Goal: Task Accomplishment & Management: Use online tool/utility

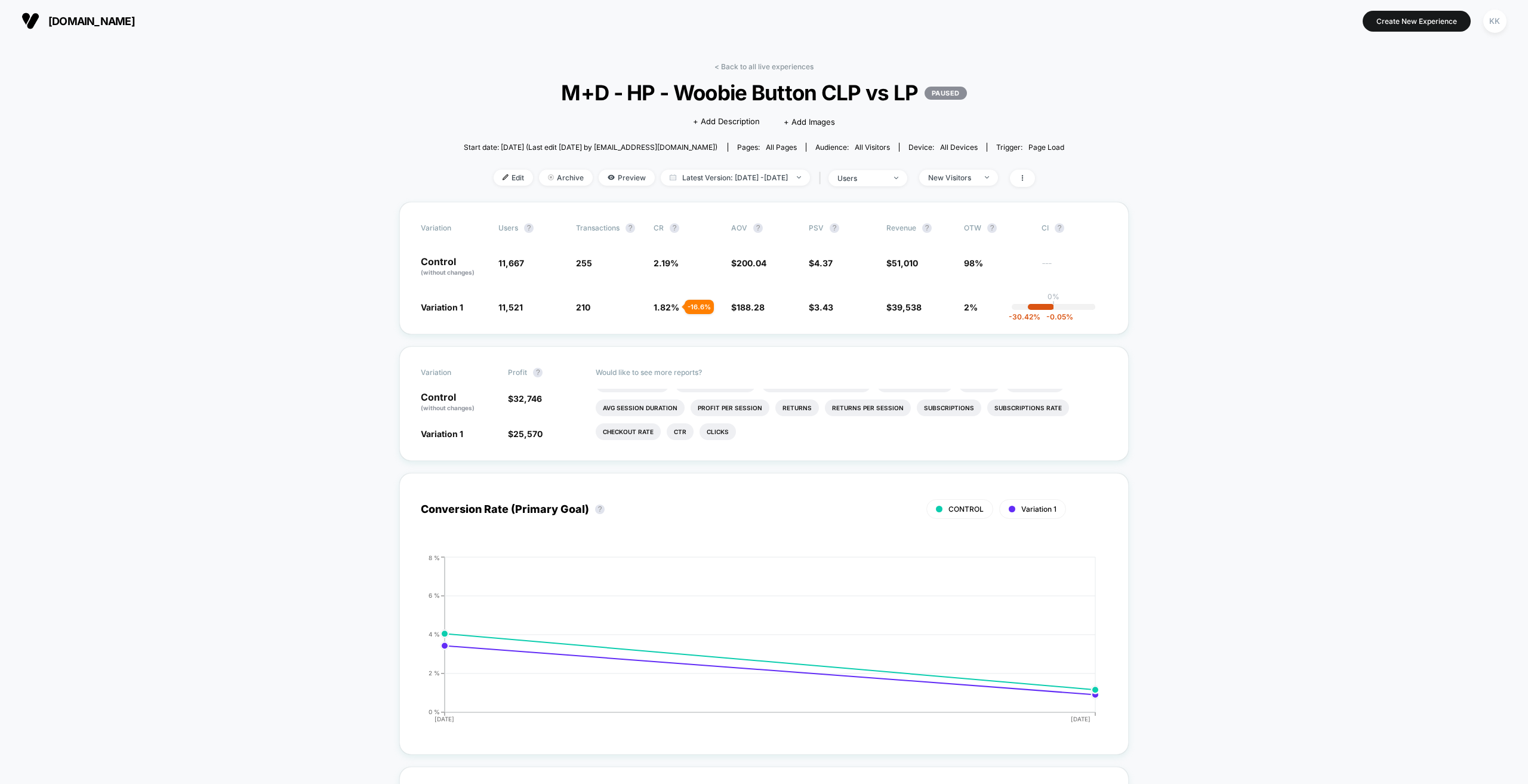
click at [91, 18] on span "[DOMAIN_NAME]" at bounding box center [92, 21] width 86 height 13
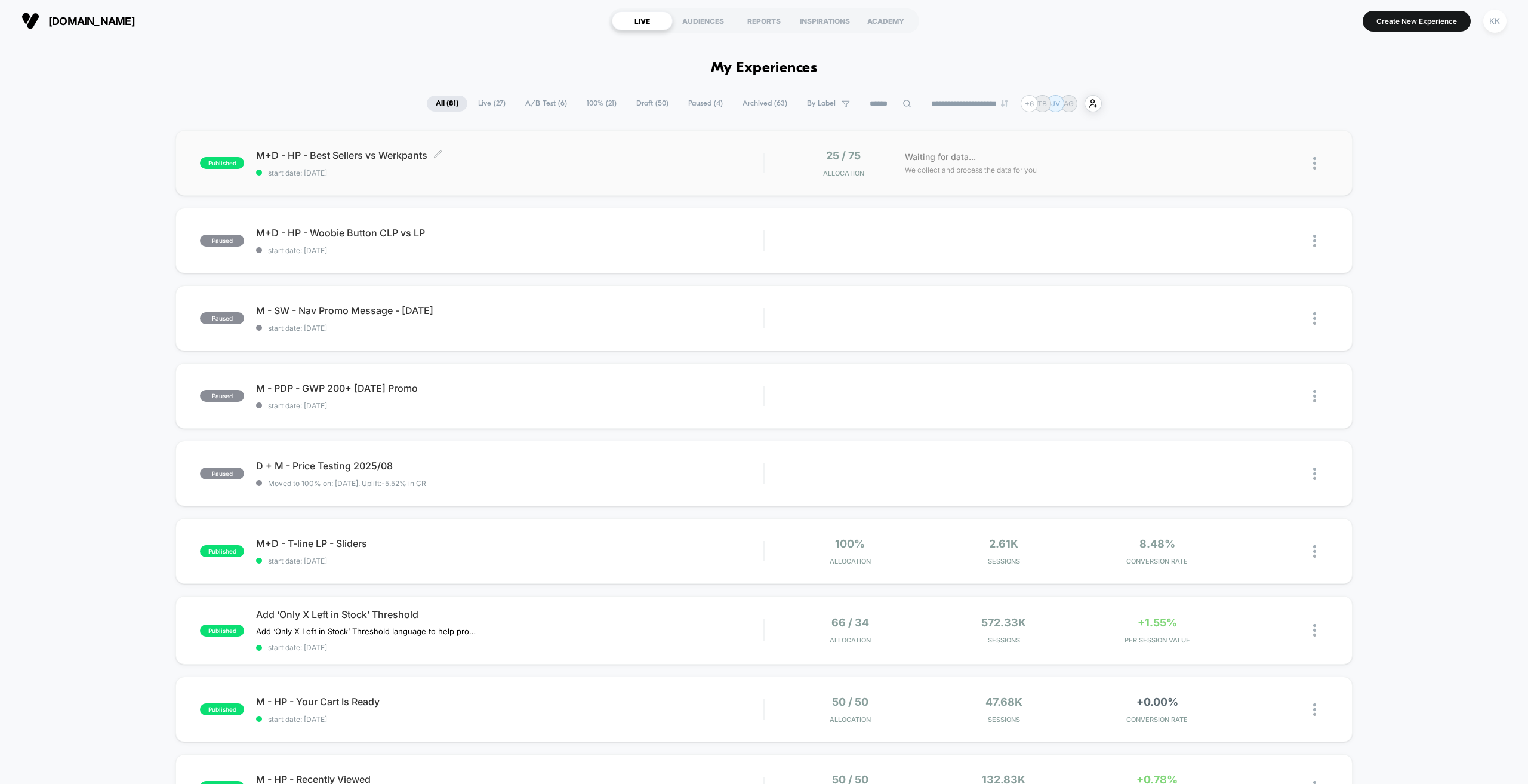
click at [377, 149] on span "M+D - HP - Best Sellers vs Werkpants Click to edit experience details" at bounding box center [510, 155] width 508 height 12
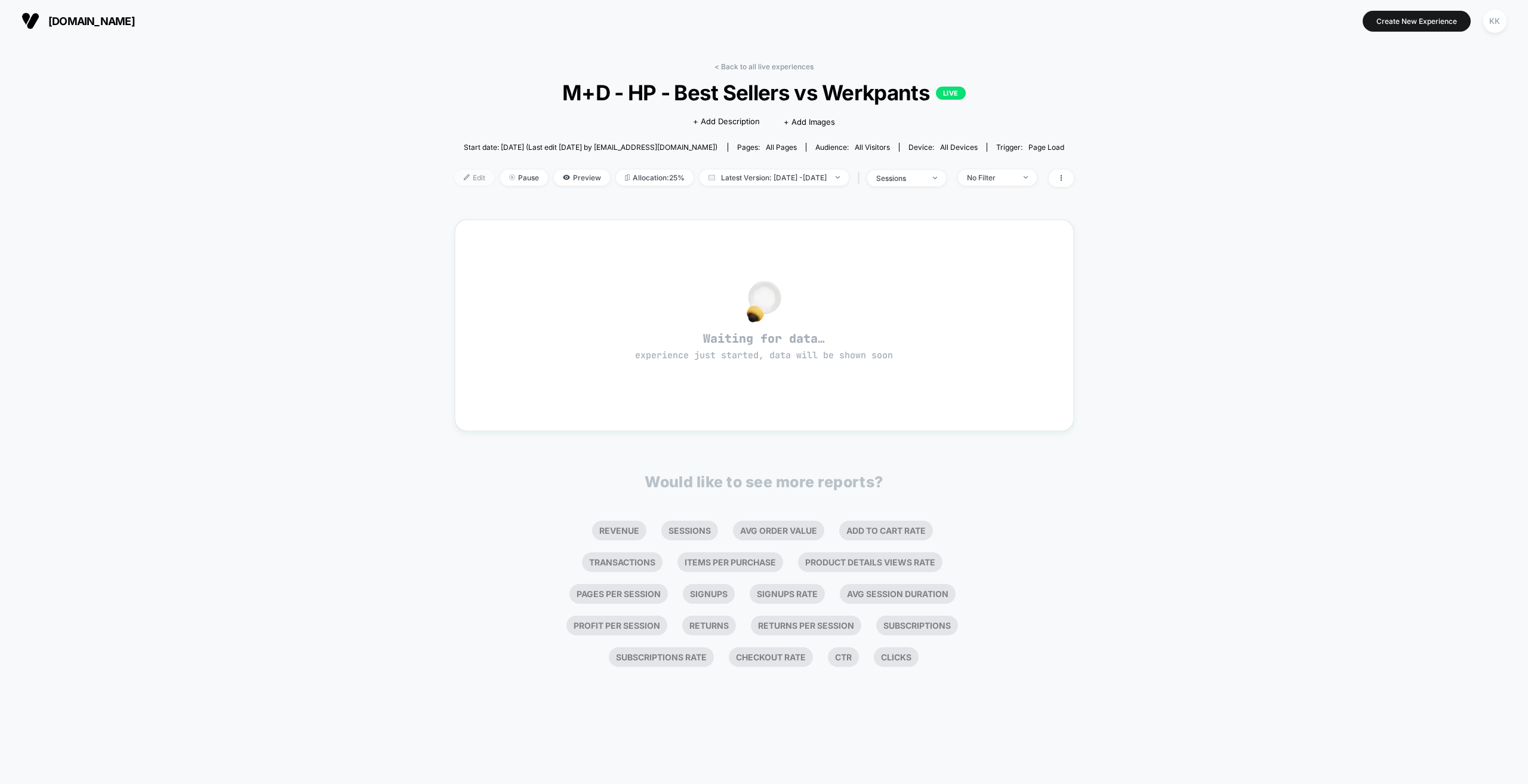
click at [455, 180] on span "Edit" at bounding box center [475, 178] width 39 height 16
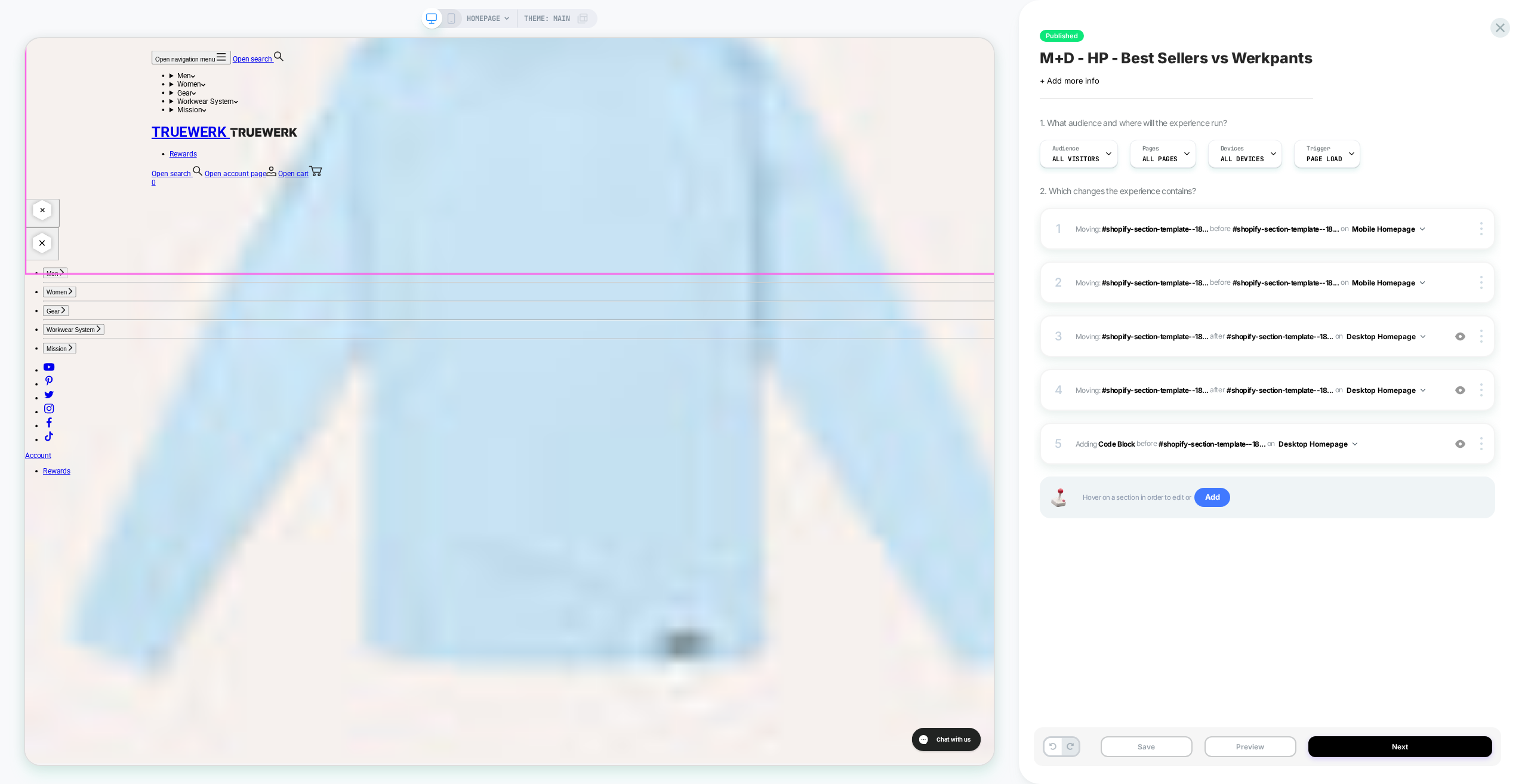
scroll to position [3283, 0]
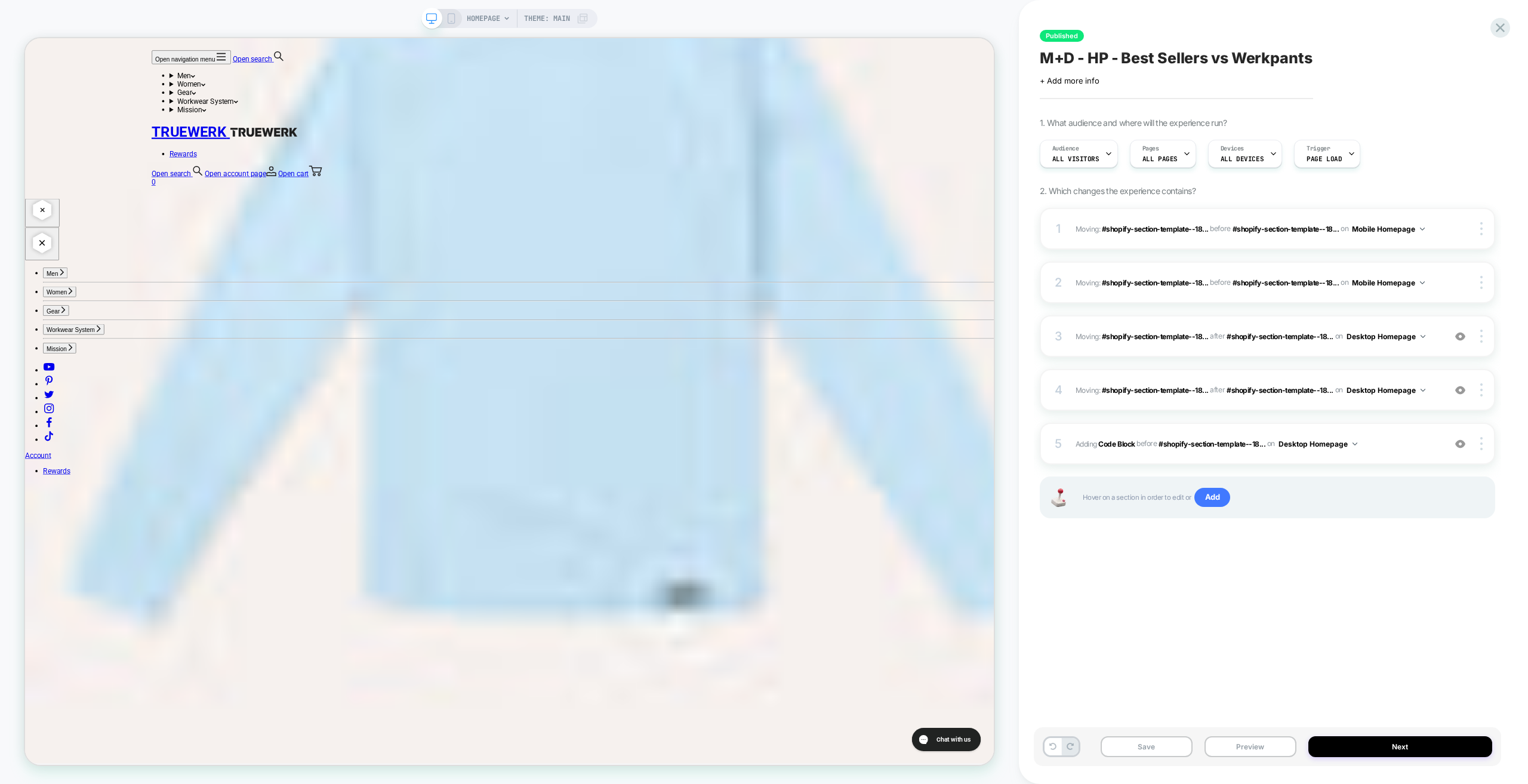
click at [452, 19] on icon at bounding box center [452, 18] width 11 height 11
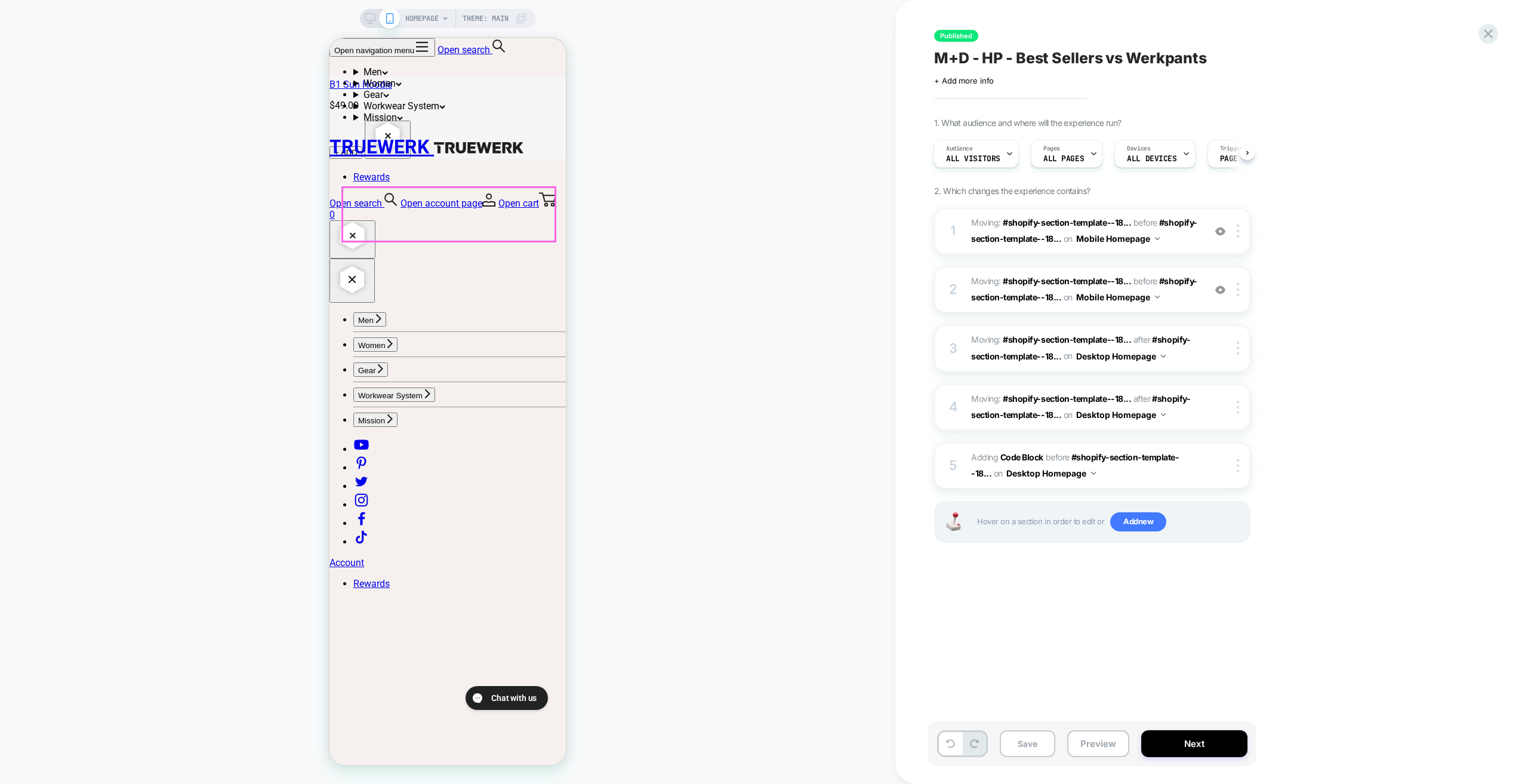
scroll to position [2213, 0]
